Goal: Information Seeking & Learning: Learn about a topic

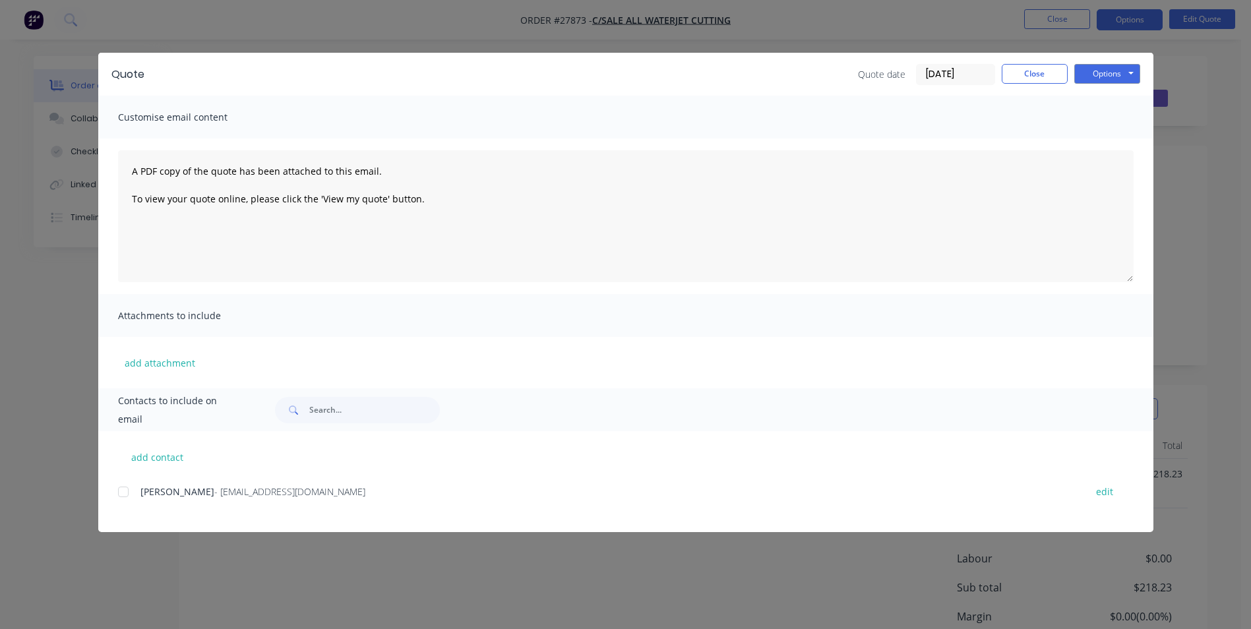
click at [1212, 77] on div "Quote Quote date [DATE] Close Options Preview Print Email Customise email conte…" at bounding box center [625, 314] width 1251 height 629
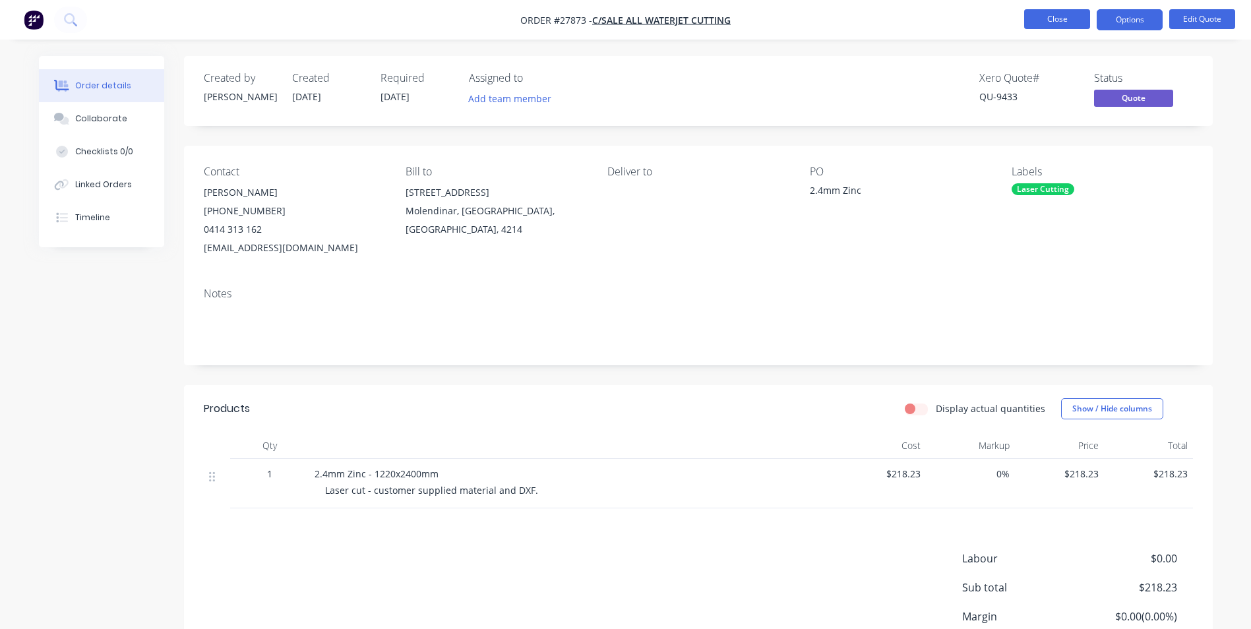
click at [1067, 18] on button "Close" at bounding box center [1057, 19] width 66 height 20
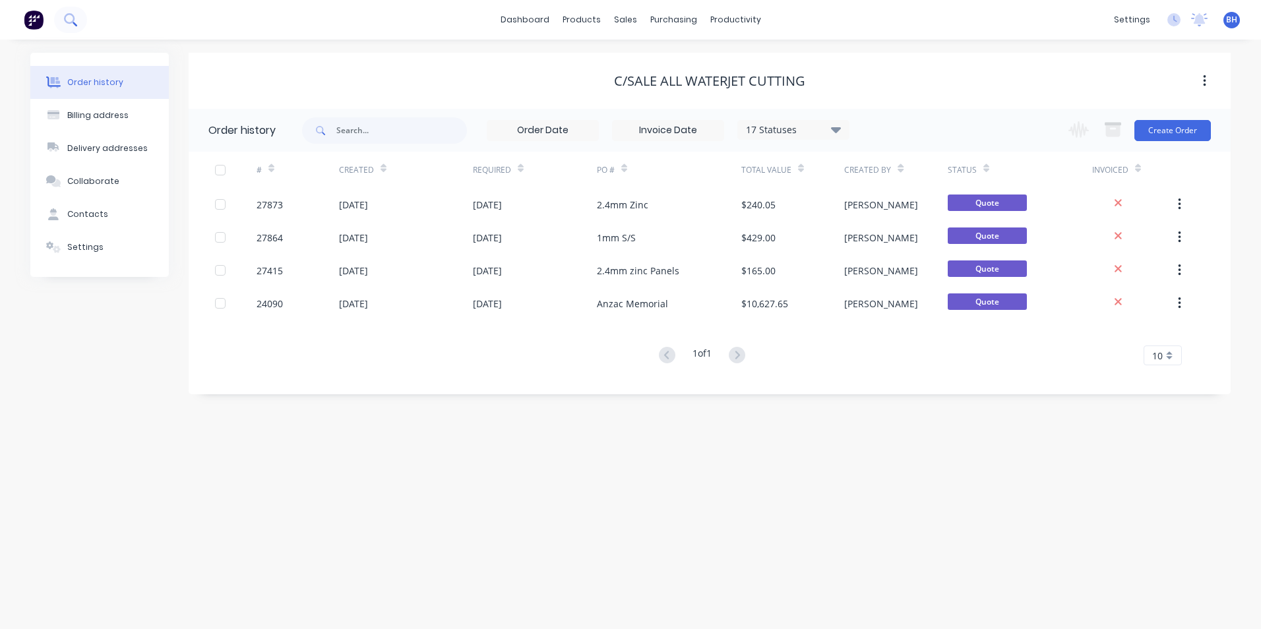
click at [74, 22] on icon at bounding box center [75, 24] width 5 height 5
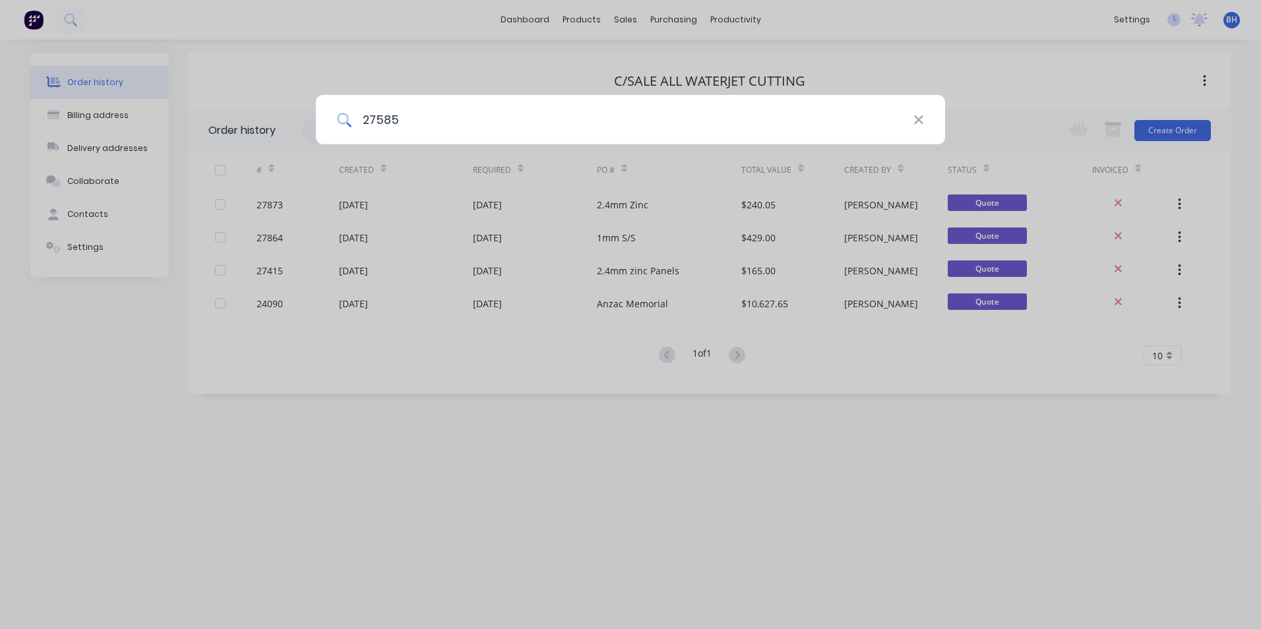
type input "27585"
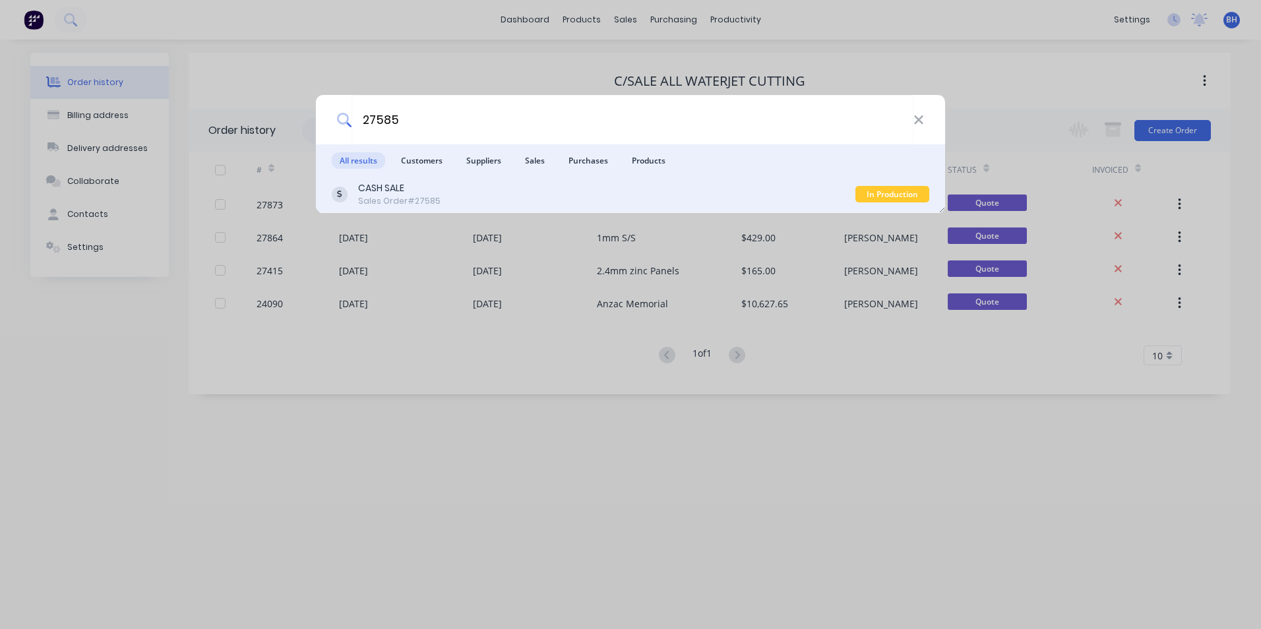
click at [486, 197] on div "CASH SALE Sales Order #27585" at bounding box center [593, 194] width 523 height 26
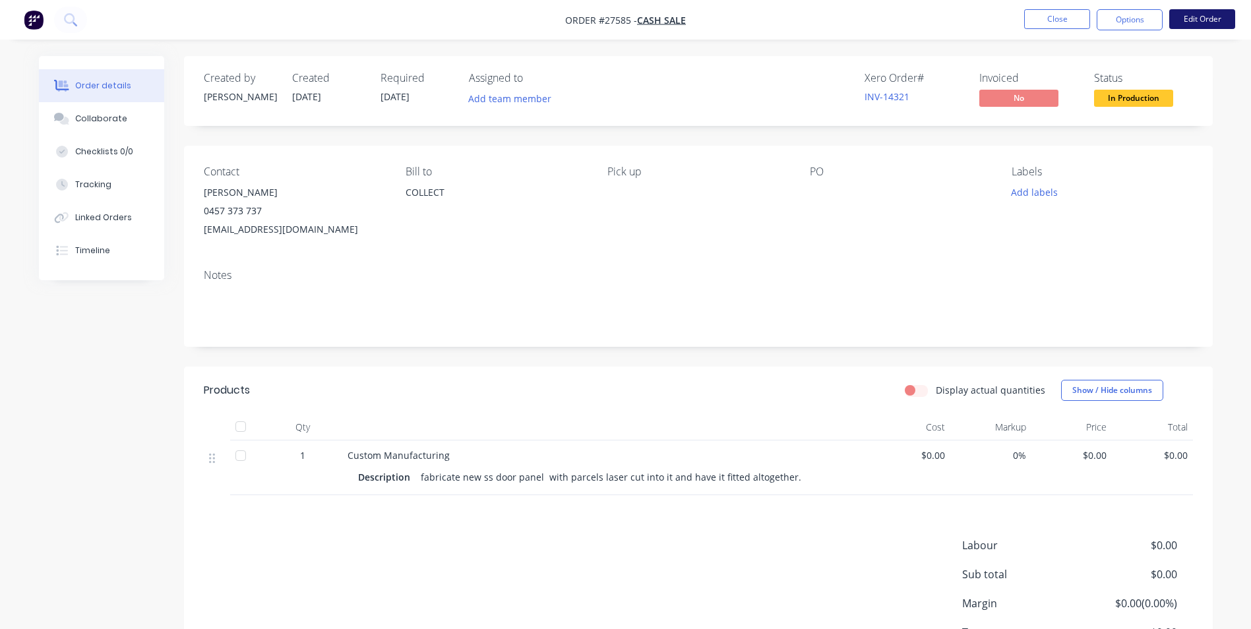
click at [1201, 22] on button "Edit Order" at bounding box center [1202, 19] width 66 height 20
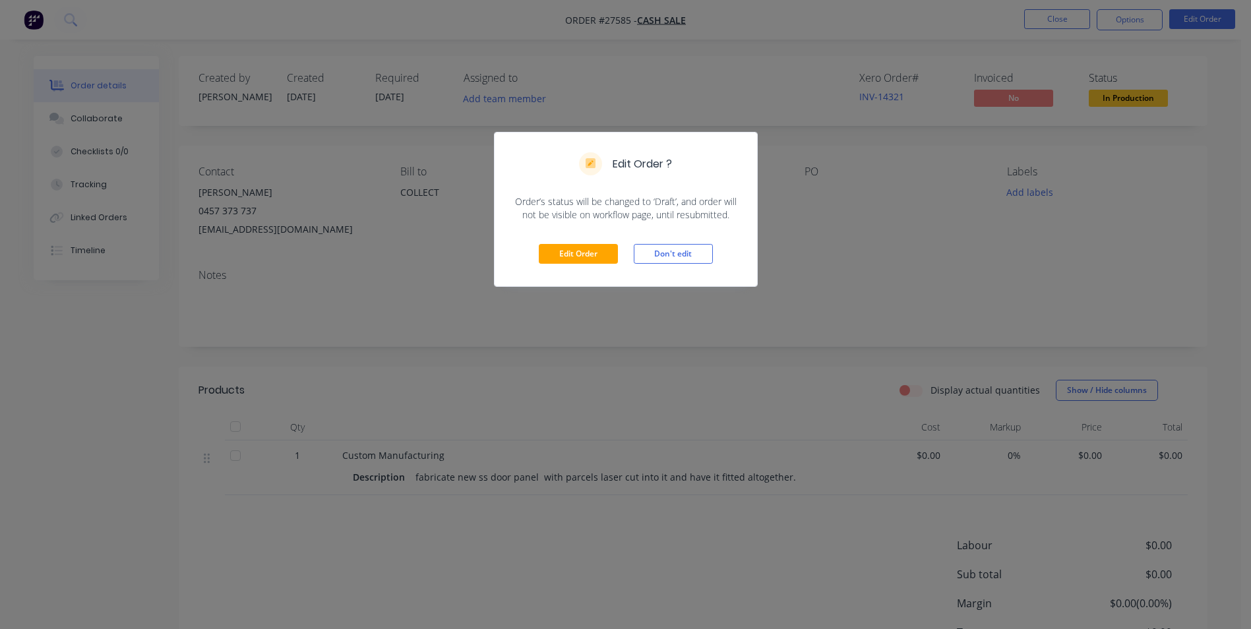
click at [769, 261] on div "Edit Order ? Order’s status will be changed to ‘Draft’, and order will not be v…" at bounding box center [625, 314] width 1251 height 629
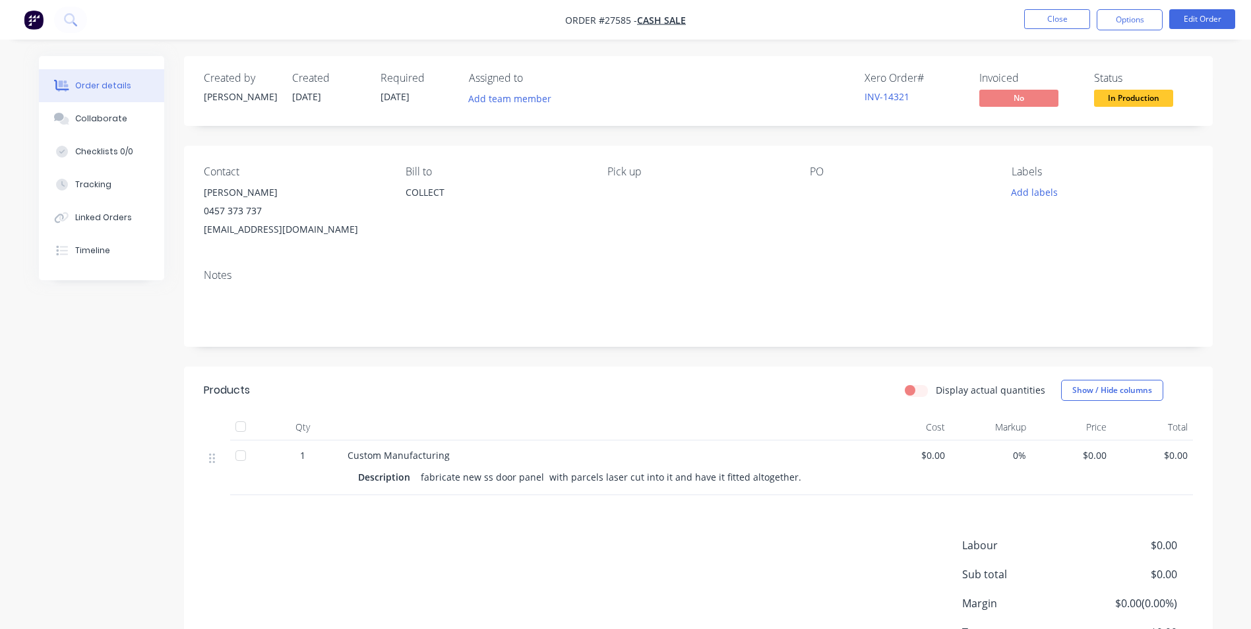
click at [39, 21] on img "button" at bounding box center [34, 20] width 20 height 20
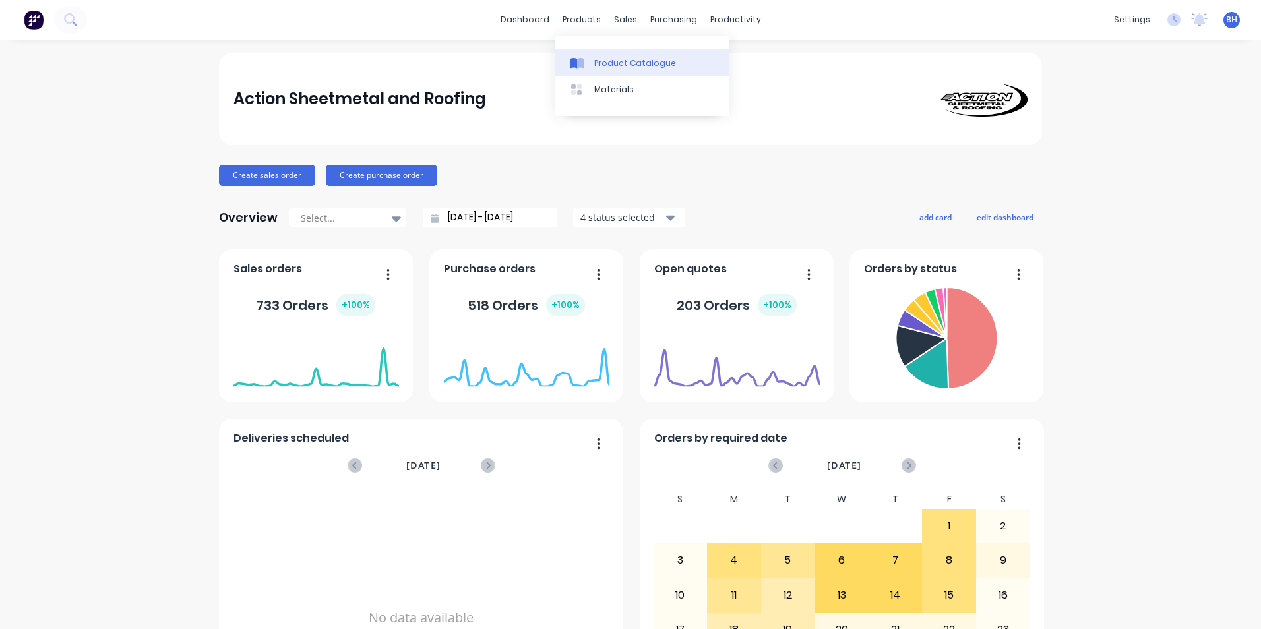
click at [609, 64] on div "Product Catalogue" at bounding box center [635, 63] width 82 height 12
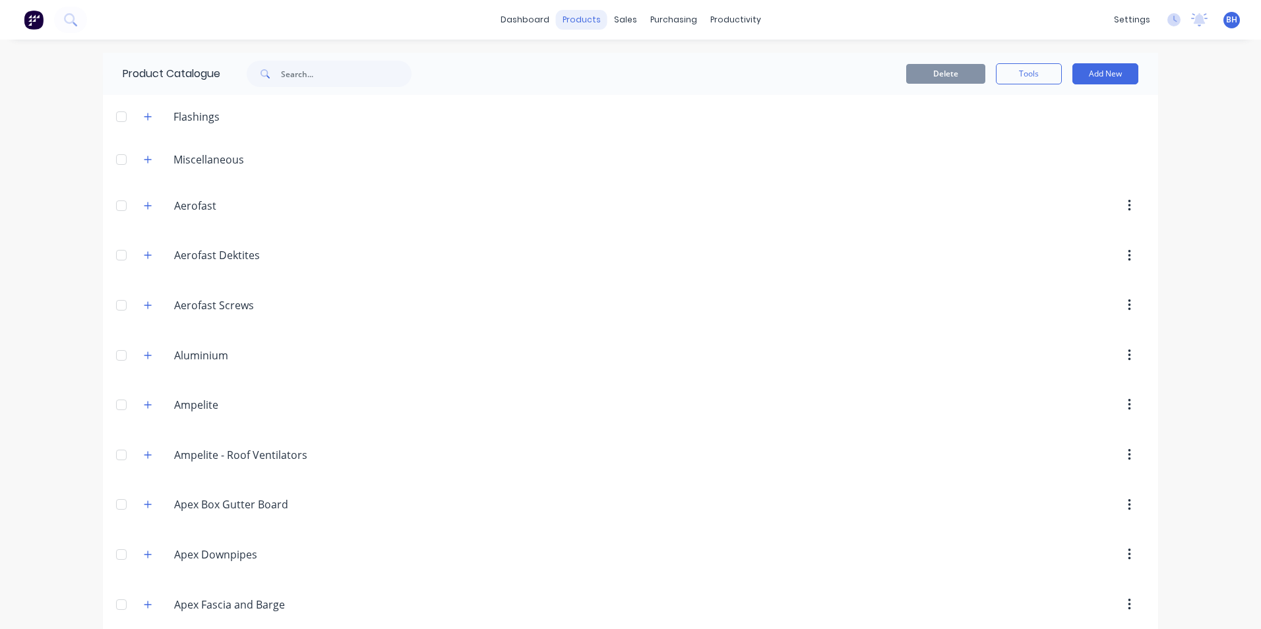
click at [581, 22] on div "products" at bounding box center [581, 20] width 51 height 20
click at [601, 86] on div "Materials" at bounding box center [614, 90] width 40 height 12
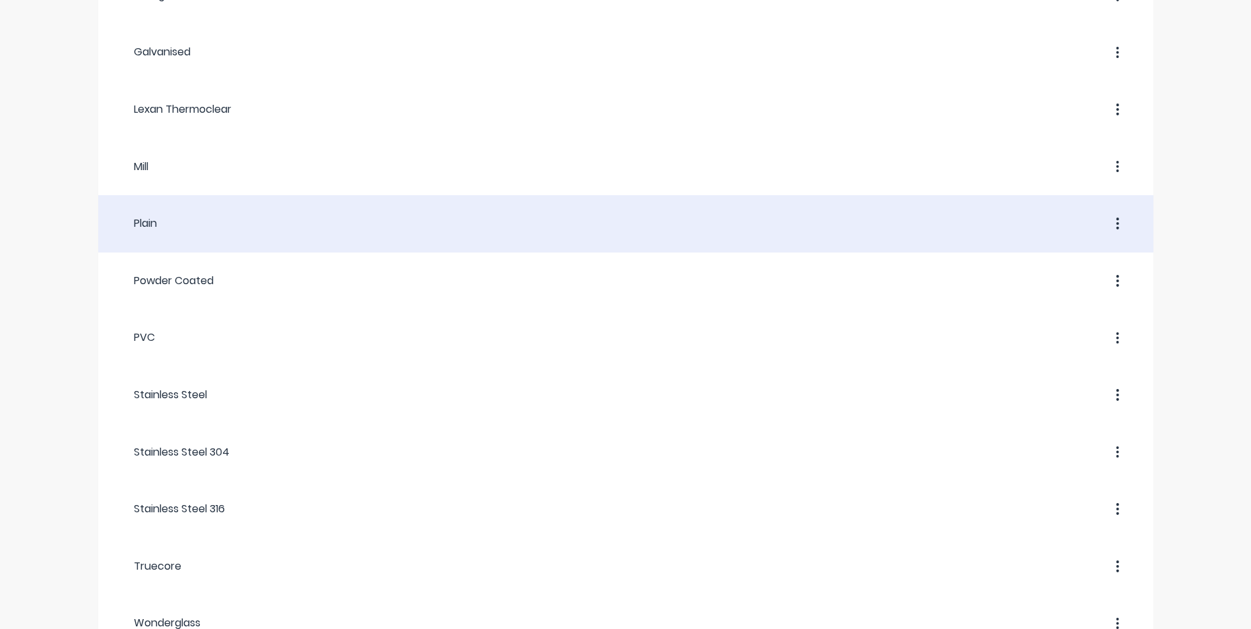
scroll to position [869, 0]
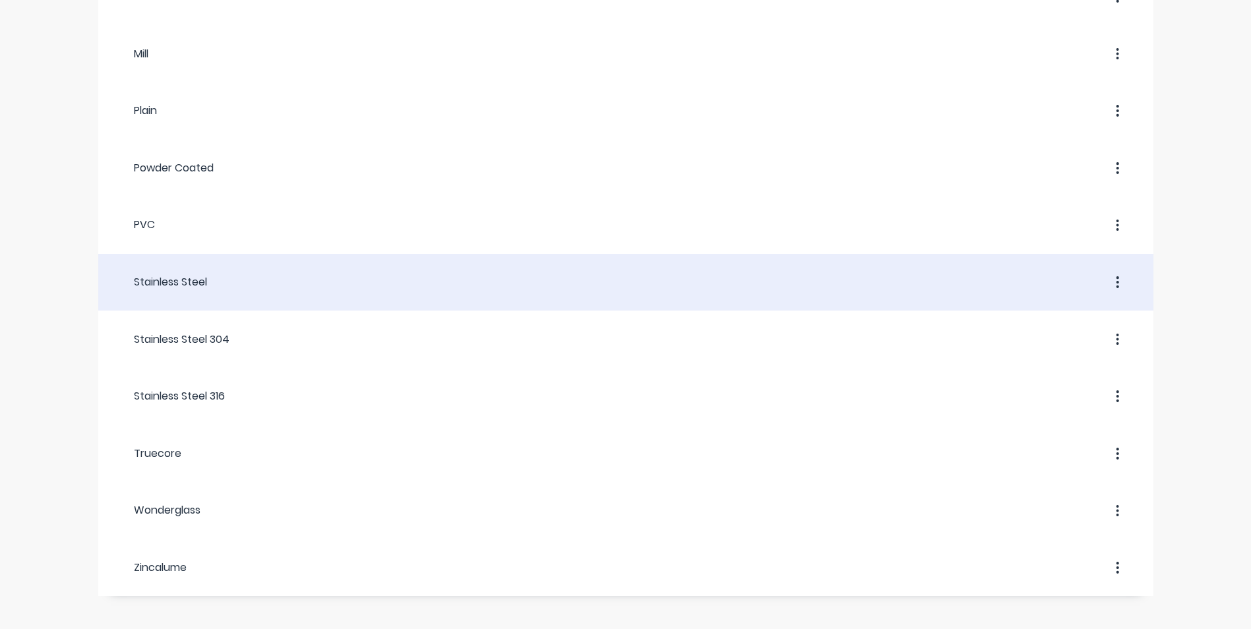
click at [236, 285] on div at bounding box center [670, 282] width 926 height 24
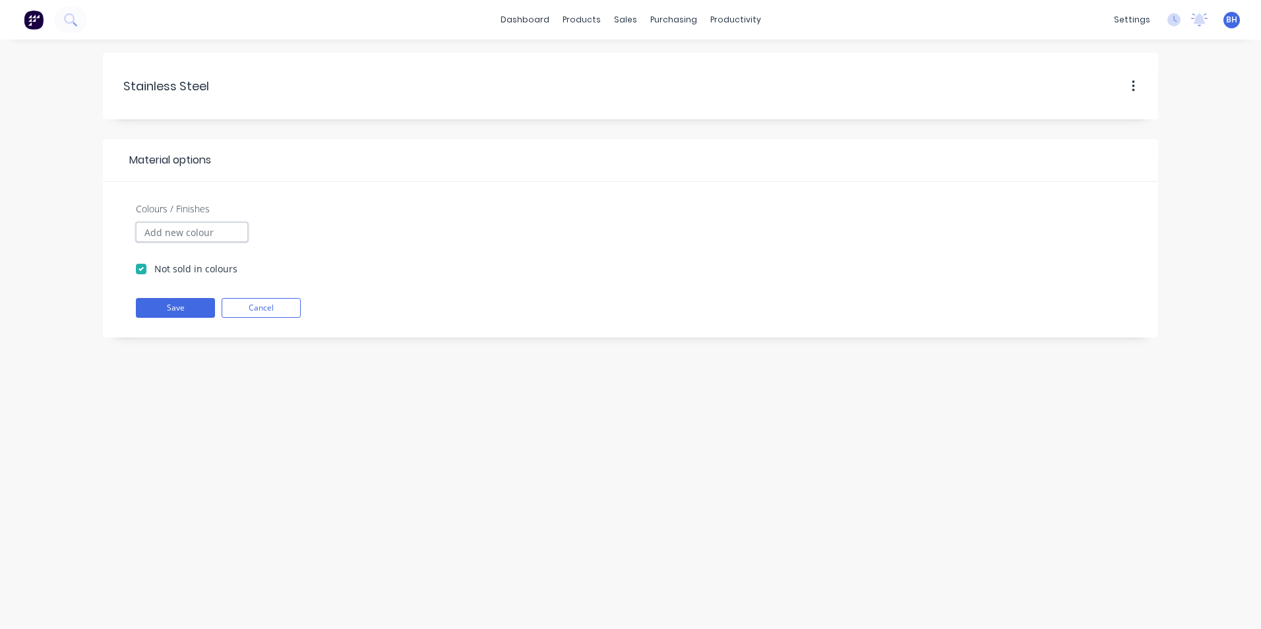
click at [206, 239] on input "Colours / Finishes" at bounding box center [192, 232] width 112 height 20
drag, startPoint x: 259, startPoint y: 215, endPoint x: 227, endPoint y: 179, distance: 48.6
click at [259, 214] on div "Colours / Finishes Not sold in colours" at bounding box center [630, 249] width 1028 height 94
click at [194, 162] on span "Material options" at bounding box center [167, 160] width 88 height 16
click at [44, 21] on button at bounding box center [34, 20] width 28 height 26
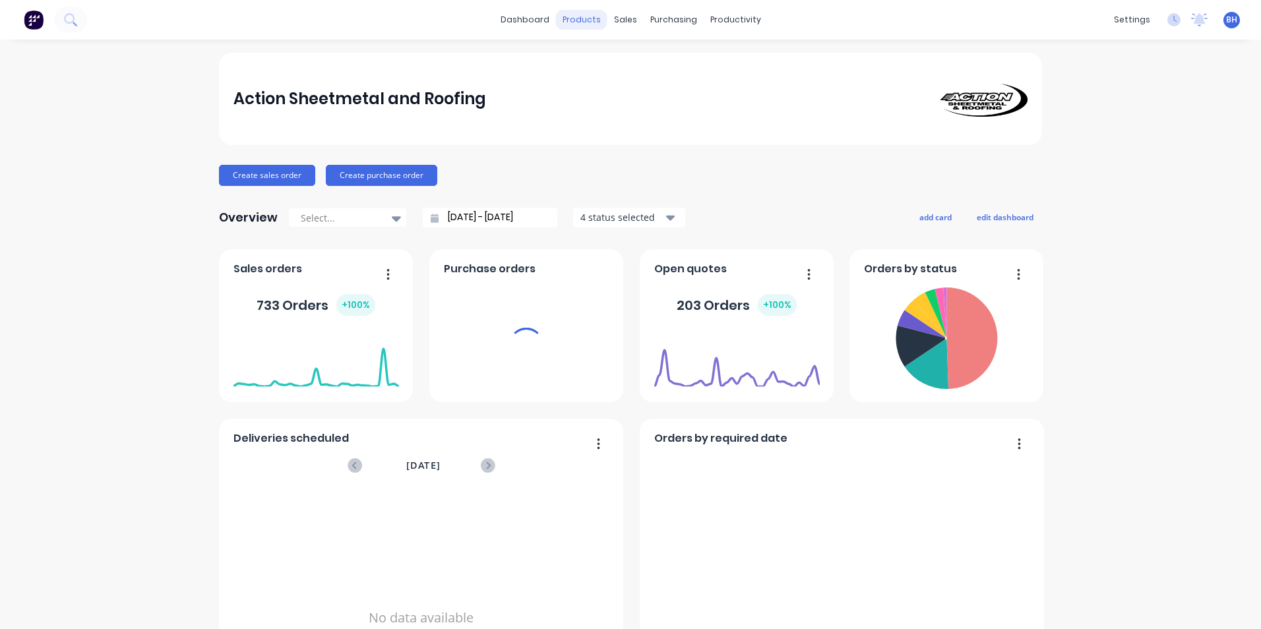
click at [582, 25] on div "products" at bounding box center [581, 20] width 51 height 20
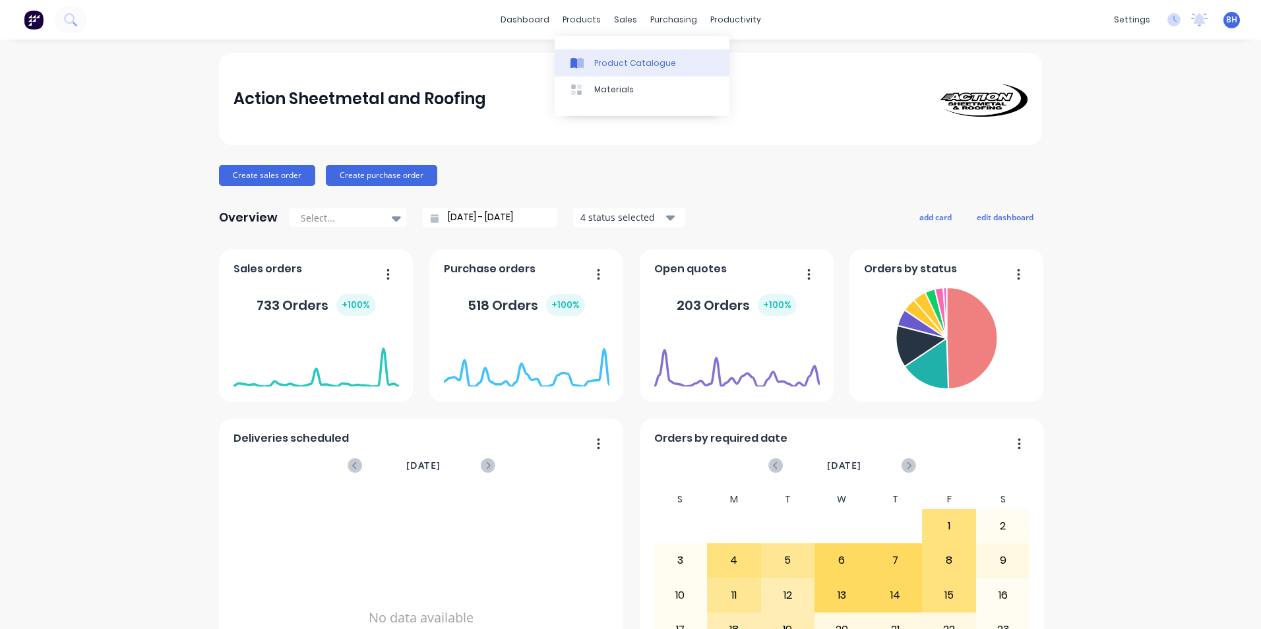
click at [600, 65] on div "Product Catalogue" at bounding box center [635, 63] width 82 height 12
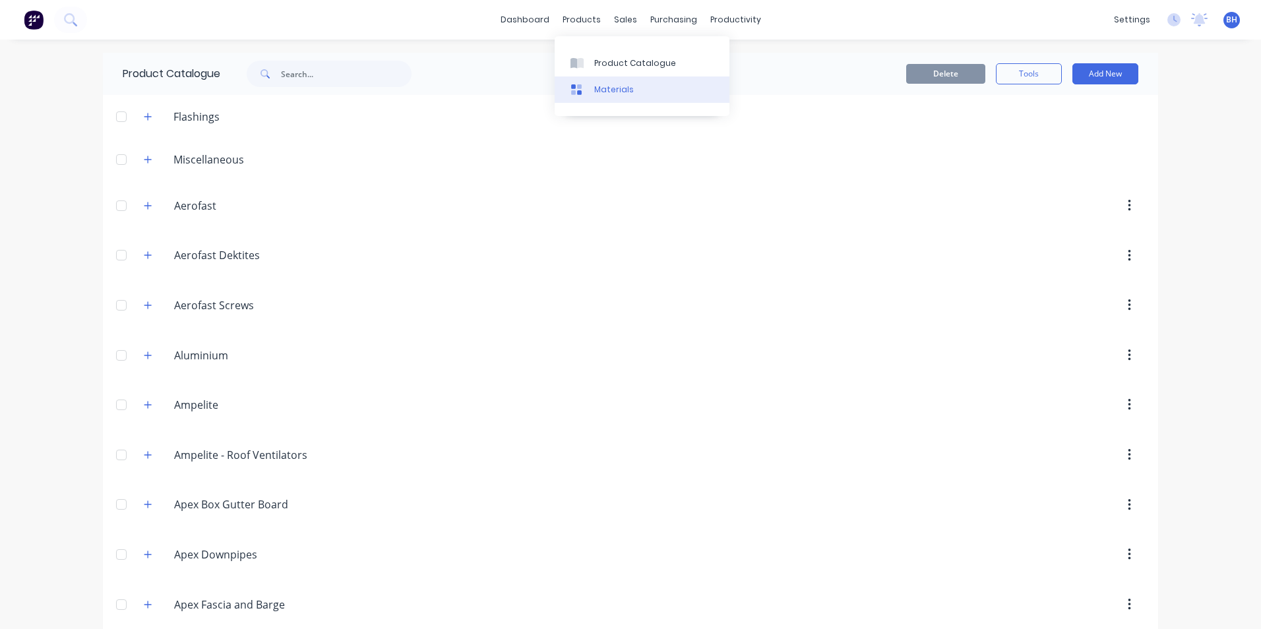
click at [601, 87] on div "Materials" at bounding box center [614, 90] width 40 height 12
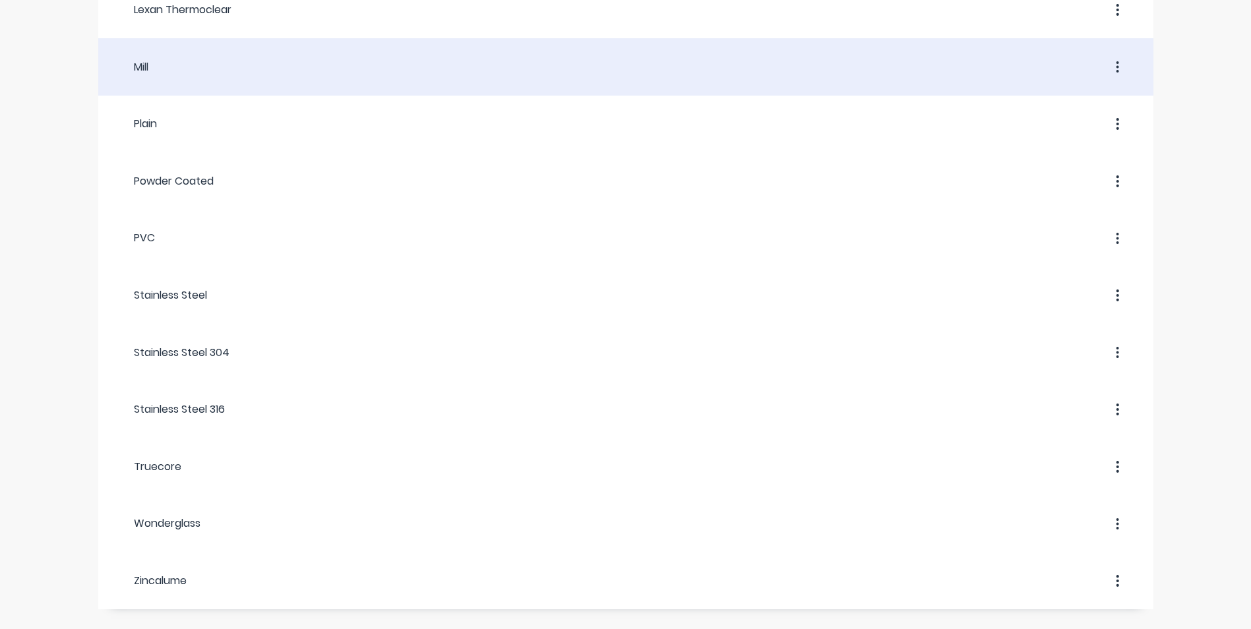
scroll to position [869, 0]
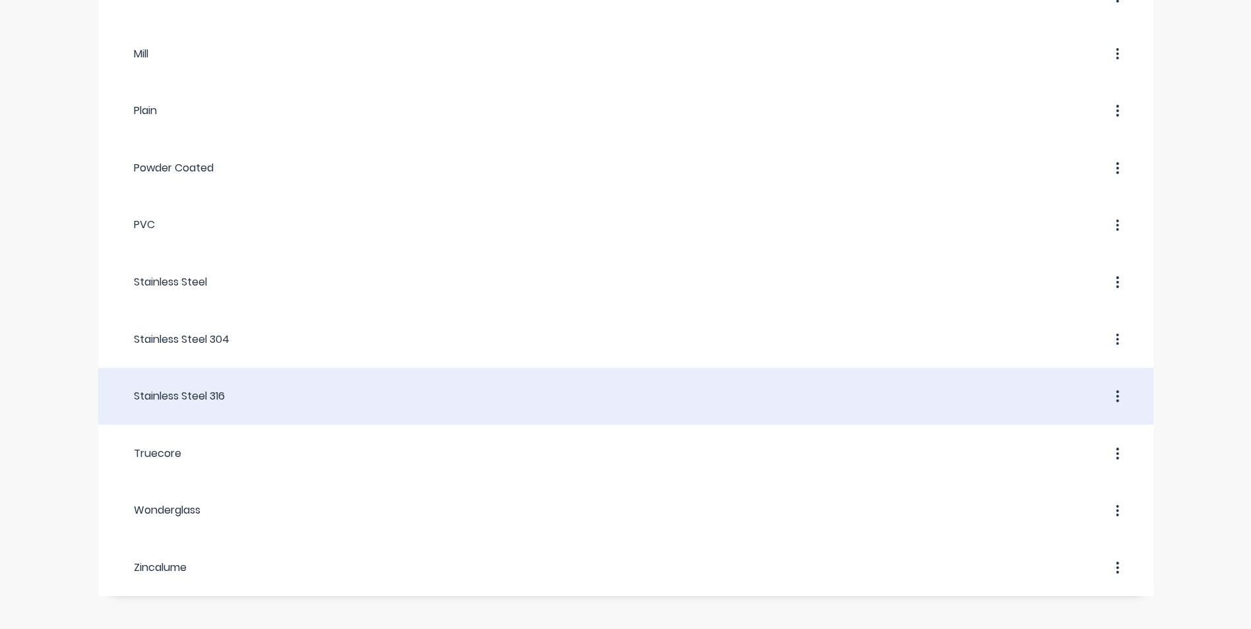
click at [218, 401] on div "Stainless Steel 316" at bounding box center [171, 396] width 107 height 16
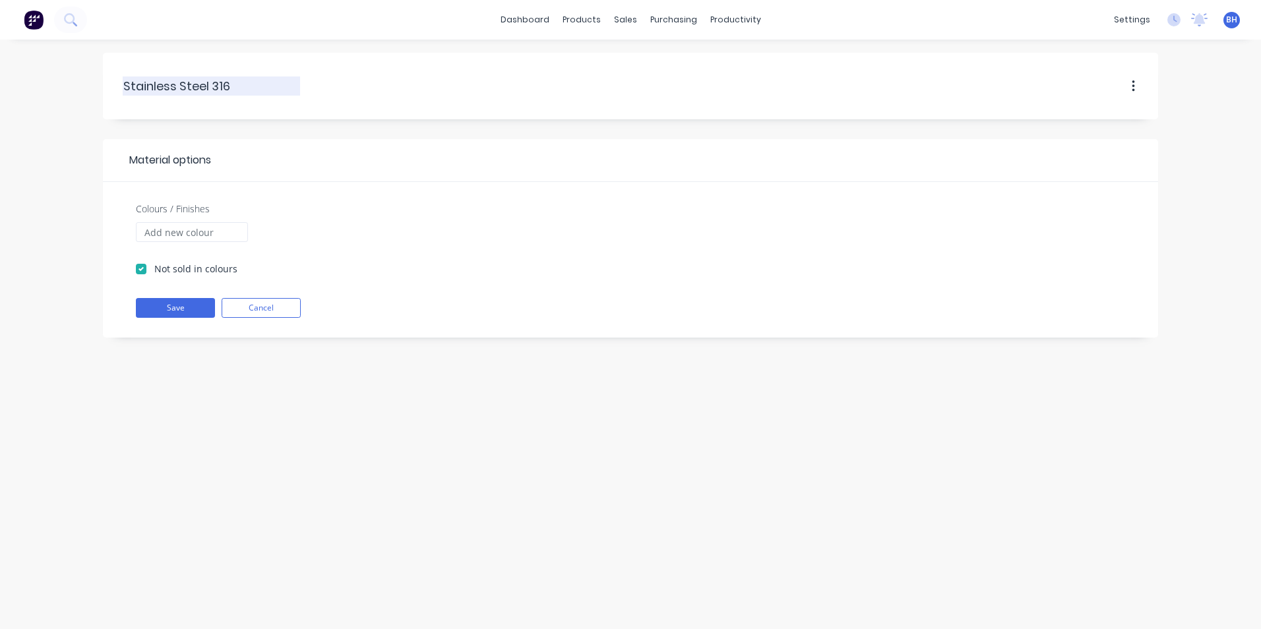
click at [197, 88] on input "Stainless Steel 316" at bounding box center [211, 86] width 177 height 18
click at [180, 235] on input "Colours / Finishes" at bounding box center [192, 232] width 112 height 20
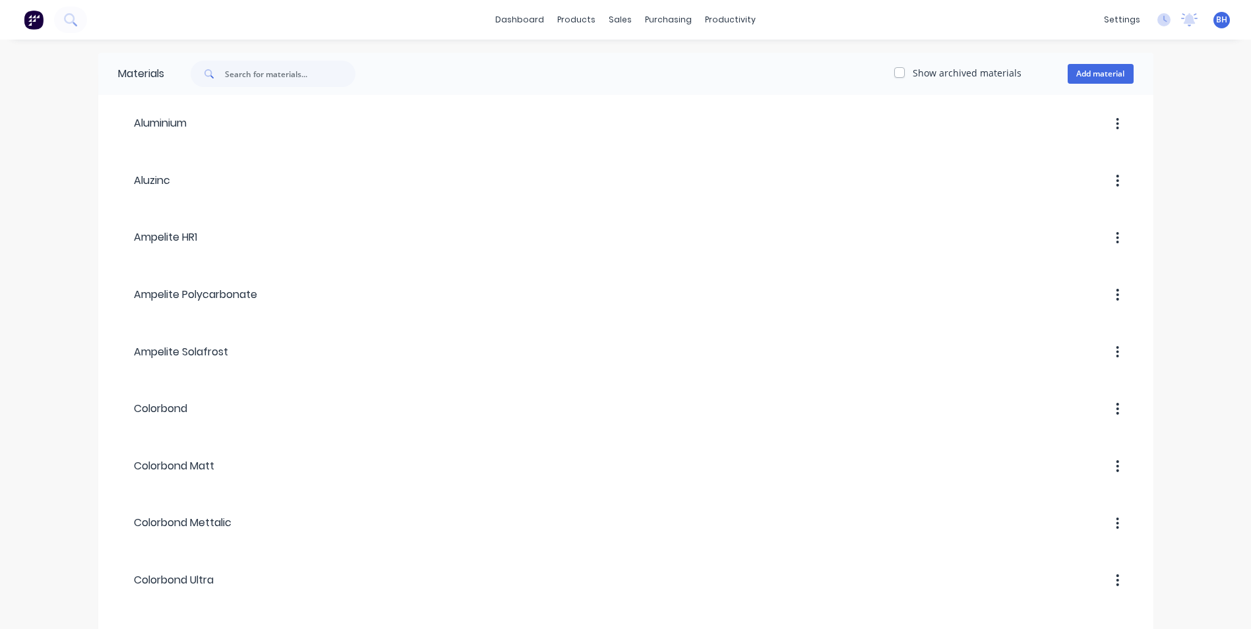
click at [28, 17] on img at bounding box center [34, 20] width 20 height 20
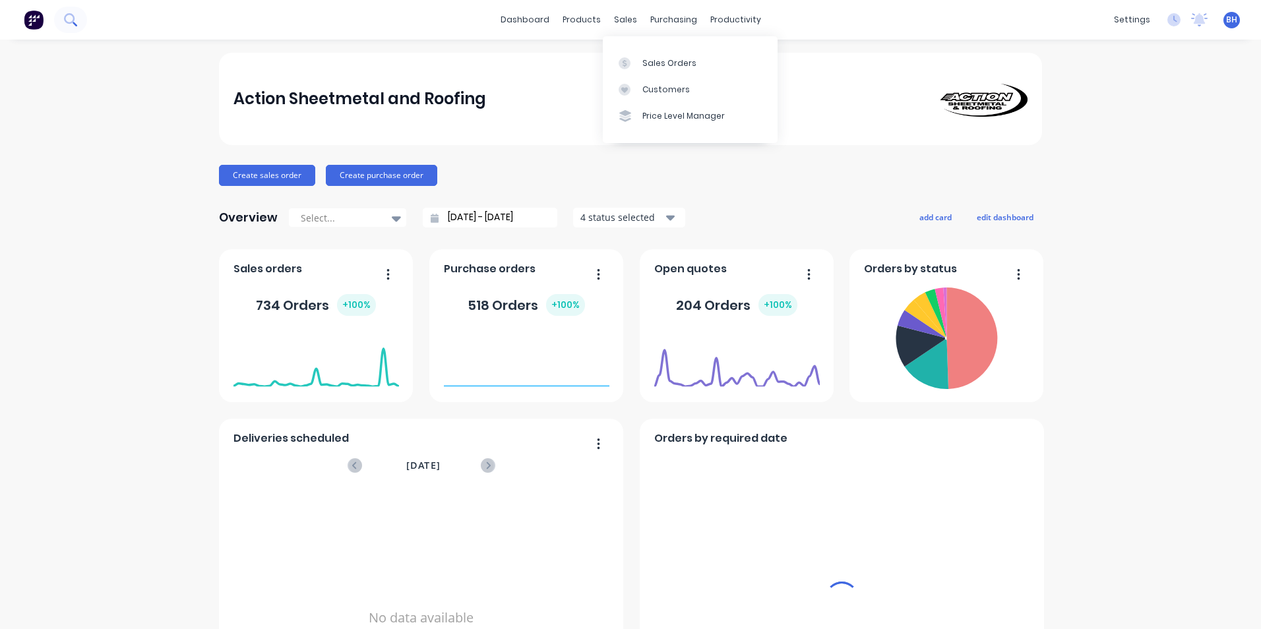
click at [73, 16] on icon at bounding box center [69, 18] width 11 height 11
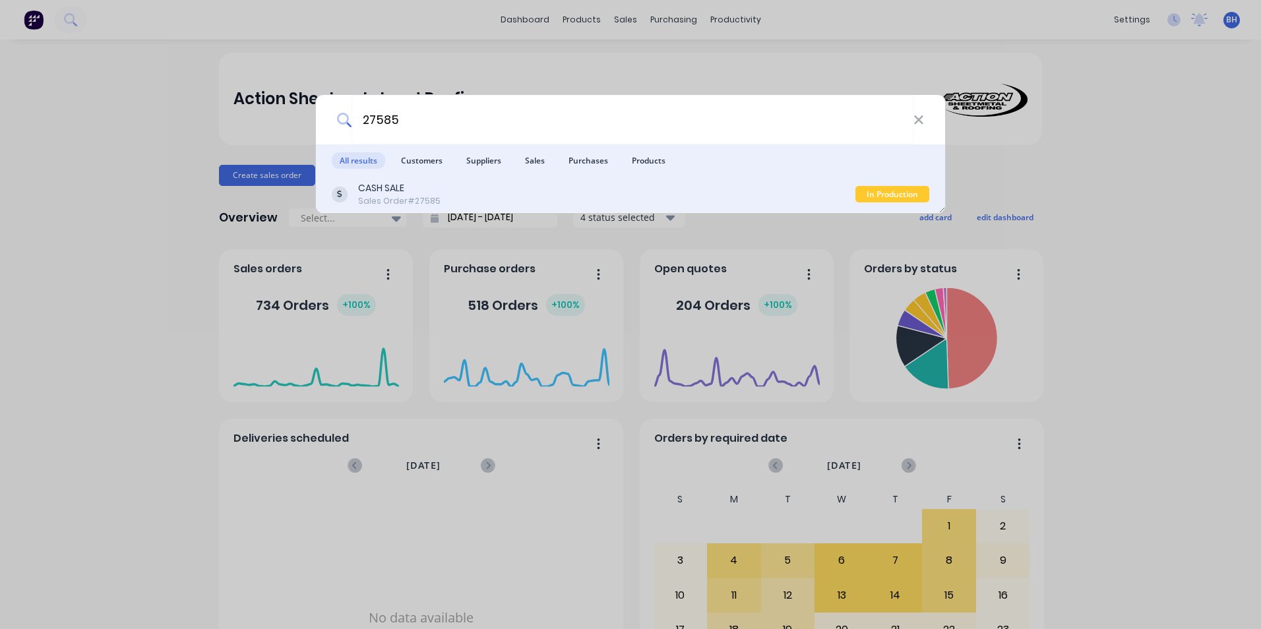
type input "27585"
click at [456, 189] on div "CASH SALE Sales Order #27585" at bounding box center [593, 194] width 523 height 26
